Goal: Information Seeking & Learning: Learn about a topic

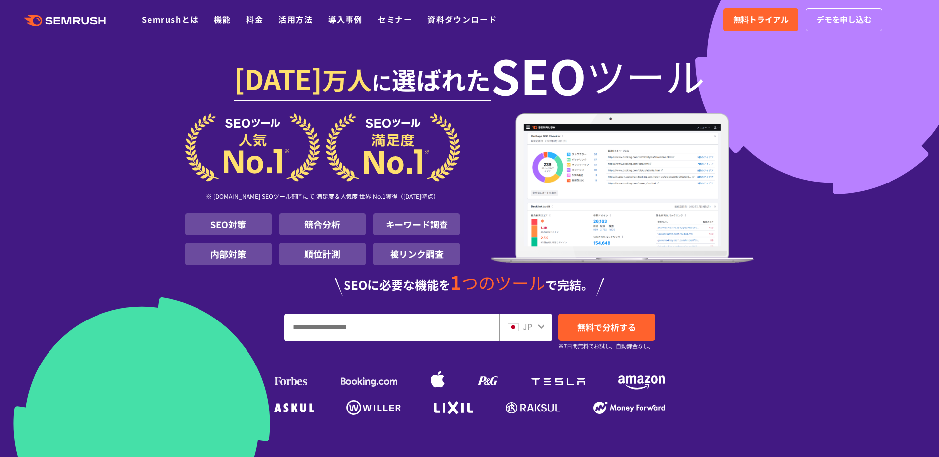
drag, startPoint x: 245, startPoint y: 79, endPoint x: 692, endPoint y: 86, distance: 447.6
click at [692, 86] on h1 "[DATE] 万人 に 選ばれた SEO ツール" at bounding box center [469, 82] width 569 height 64
drag, startPoint x: 692, startPoint y: 86, endPoint x: 603, endPoint y: 87, distance: 89.1
click at [603, 87] on span "ツール" at bounding box center [645, 75] width 119 height 40
click at [254, 23] on link "料金" at bounding box center [254, 19] width 17 height 12
